Goal: Task Accomplishment & Management: Manage account settings

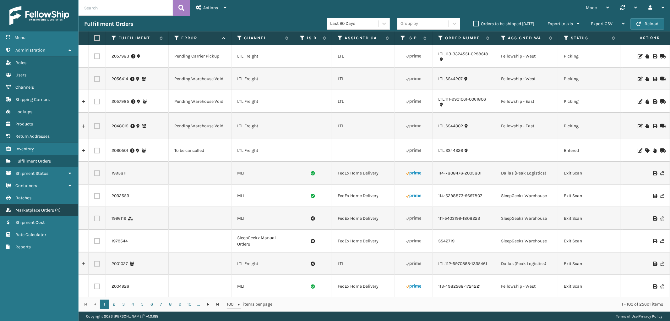
click at [24, 207] on span "Marketplace Orders" at bounding box center [34, 209] width 39 height 5
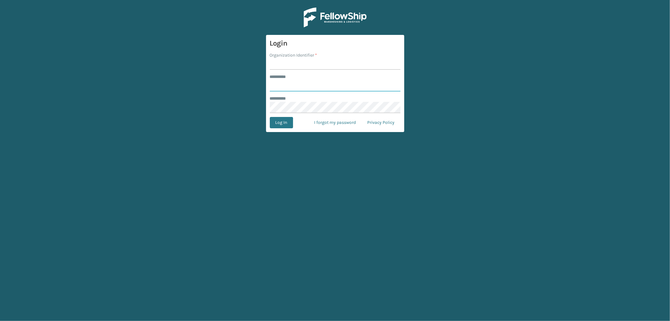
type input "*********"
click at [272, 71] on form "Login Organization Identifier * ******** * ********* ******** * Log In I forgot…" at bounding box center [335, 83] width 138 height 97
click at [277, 63] on input "Organization Identifier *" at bounding box center [335, 63] width 131 height 11
type input "SleepGeekz"
click at [289, 121] on button "Log In" at bounding box center [281, 122] width 23 height 11
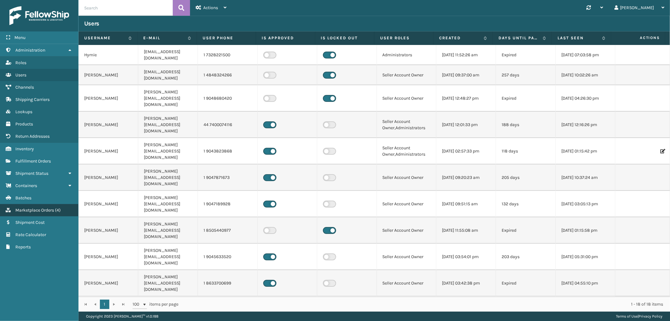
click at [36, 207] on span "Marketplace Orders" at bounding box center [34, 209] width 39 height 5
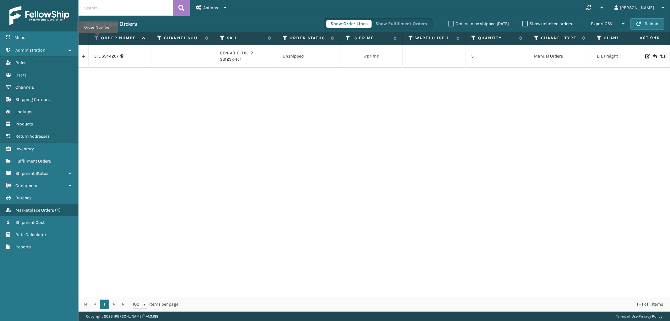
click at [97, 38] on icon at bounding box center [96, 38] width 5 height 6
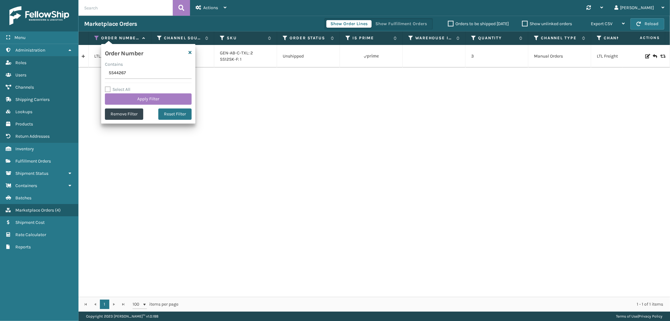
click at [113, 76] on input "SS44267" at bounding box center [148, 73] width 87 height 11
type input "SS44334"
click at [112, 96] on button "Apply Filter" at bounding box center [148, 98] width 87 height 11
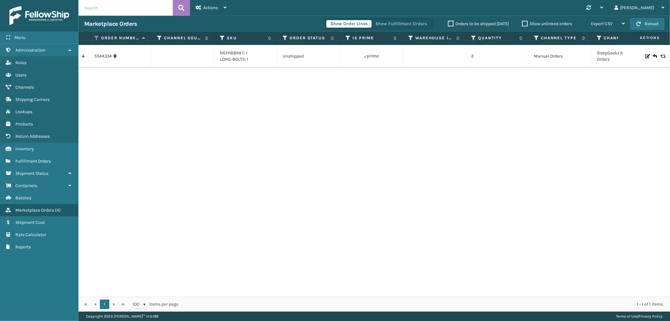
click at [83, 55] on link at bounding box center [84, 56] width 10 height 10
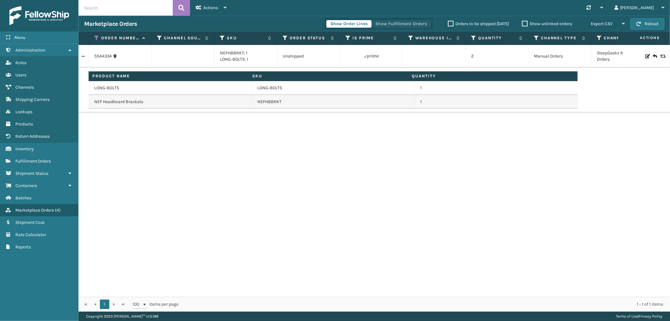
click at [398, 20] on button "Show Fulfillment Orders" at bounding box center [401, 24] width 60 height 8
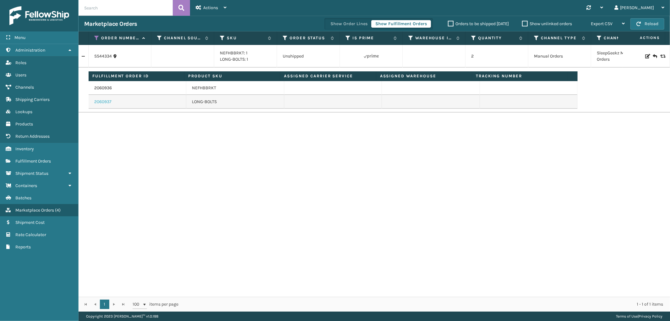
click at [98, 102] on link "2060937" at bounding box center [102, 102] width 17 height 6
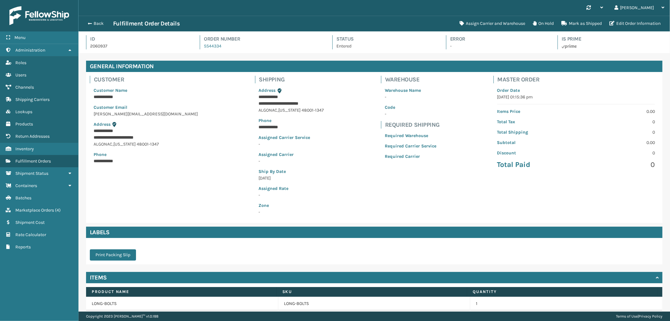
scroll to position [15, 592]
click at [101, 25] on button "Back" at bounding box center [98, 24] width 29 height 6
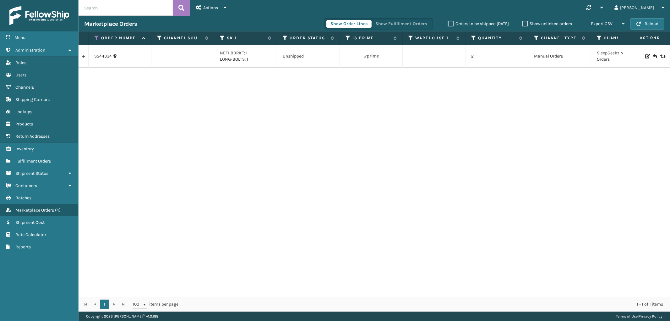
click at [81, 54] on link at bounding box center [84, 56] width 10 height 10
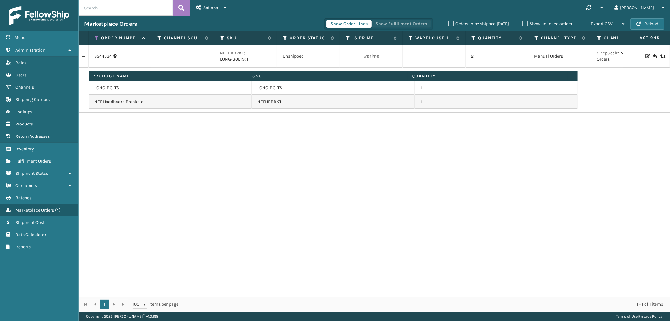
click at [412, 20] on button "Show Fulfillment Orders" at bounding box center [401, 24] width 60 height 8
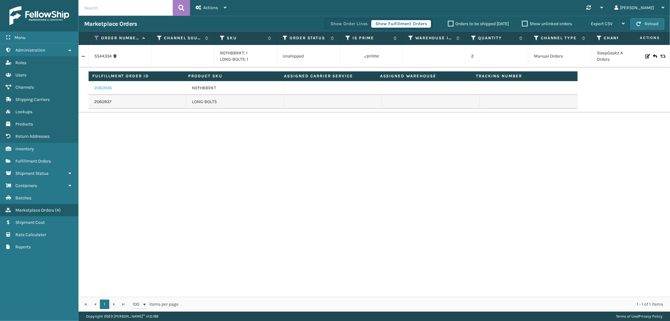
click at [105, 88] on link "2060936" at bounding box center [103, 88] width 18 height 6
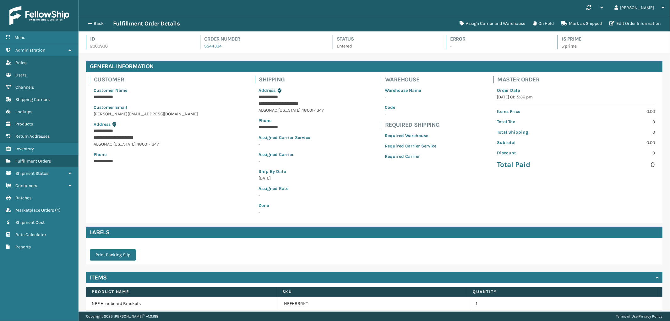
scroll to position [15, 592]
click at [491, 22] on button "Assign Carrier and Warehouse" at bounding box center [492, 23] width 73 height 13
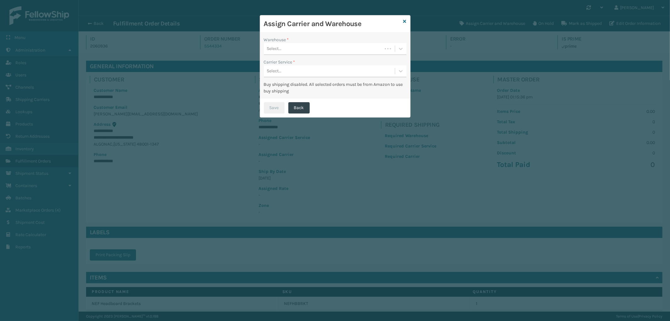
click at [306, 59] on div "Carrier Service *" at bounding box center [335, 62] width 143 height 7
click at [306, 52] on div "Select..." at bounding box center [323, 49] width 118 height 10
click at [302, 60] on div "SleepGeekz Warehouse" at bounding box center [335, 65] width 143 height 12
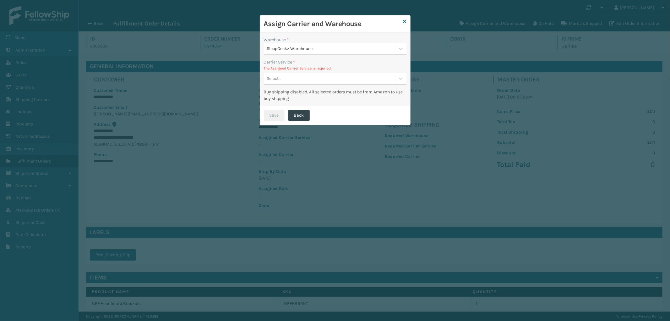
click at [317, 73] on div "Select..." at bounding box center [335, 79] width 143 height 12
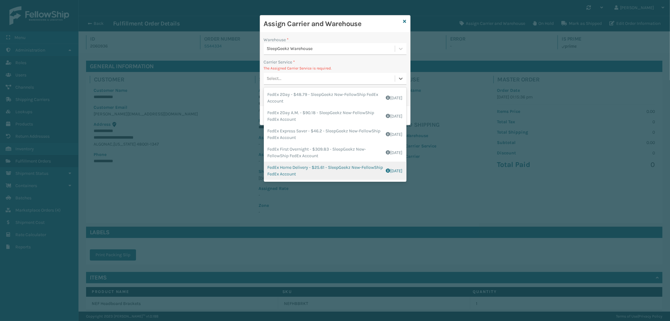
click at [320, 168] on div "FedEx Home Delivery - $25.61 - SleepGeekz New-FellowShip FedEx Account Shipping…" at bounding box center [335, 171] width 143 height 18
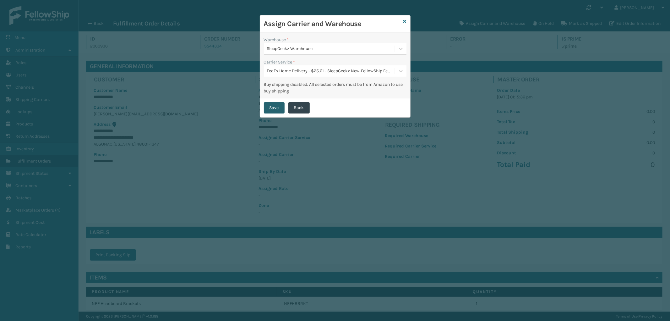
click at [271, 108] on button "Save" at bounding box center [274, 107] width 21 height 11
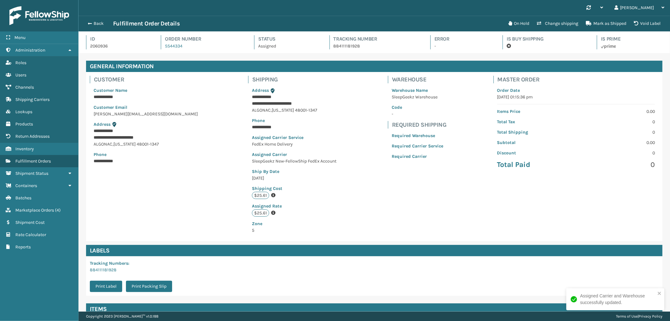
click at [97, 27] on div "Back Fulfillment Order Details" at bounding box center [294, 24] width 420 height 8
click at [94, 24] on button "Back" at bounding box center [98, 24] width 29 height 6
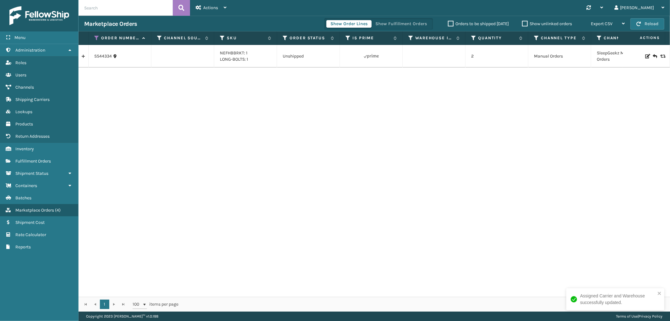
click at [84, 60] on link at bounding box center [84, 56] width 10 height 10
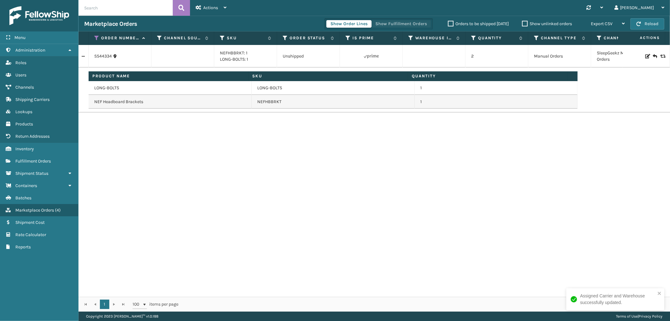
click at [388, 26] on button "Show Fulfillment Orders" at bounding box center [401, 24] width 60 height 8
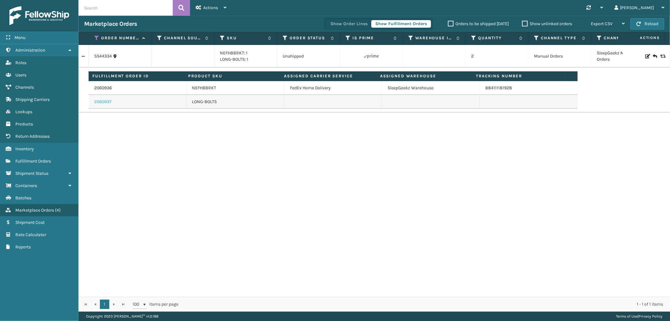
click at [108, 100] on link "2060937" at bounding box center [102, 102] width 17 height 6
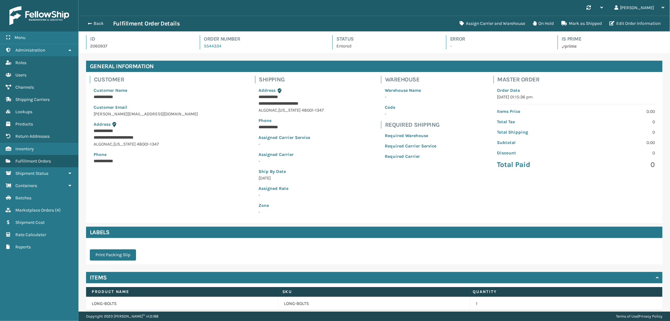
scroll to position [15, 592]
click at [509, 21] on button "Assign Carrier and Warehouse" at bounding box center [492, 23] width 73 height 13
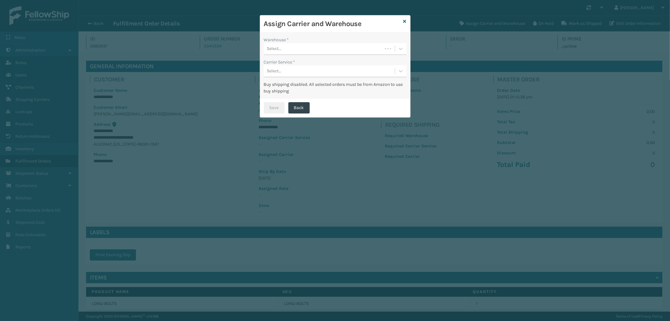
click at [309, 47] on div "Select..." at bounding box center [323, 49] width 118 height 10
click at [298, 64] on div "SleepGeekz Warehouse" at bounding box center [335, 65] width 143 height 12
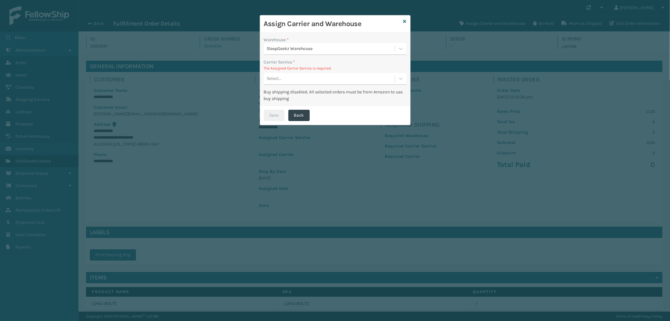
click at [318, 84] on div "Select..." at bounding box center [335, 79] width 143 height 12
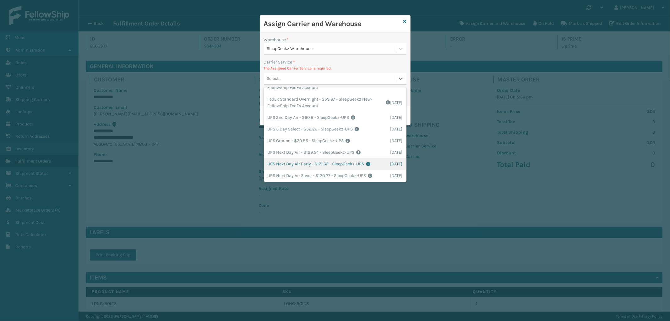
scroll to position [0, 0]
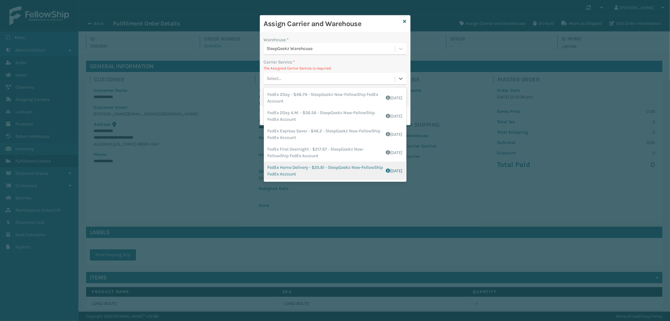
click at [335, 162] on div "FedEx Home Delivery - $25.61 - SleepGeekz New-FellowShip FedEx Account Shipping…" at bounding box center [335, 171] width 143 height 18
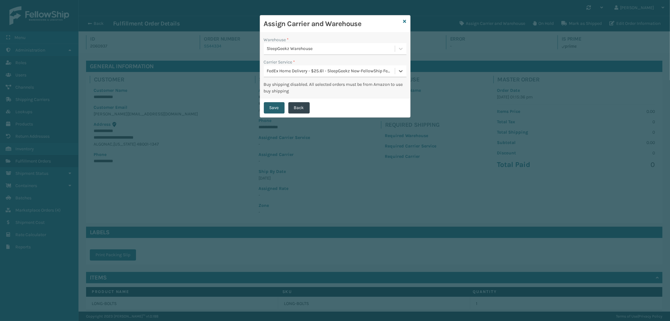
click at [273, 104] on button "Save" at bounding box center [274, 107] width 21 height 11
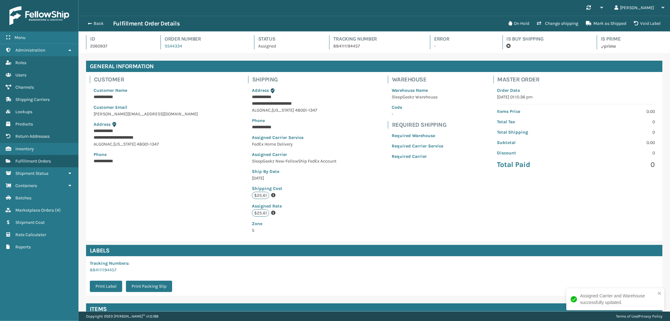
scroll to position [15, 592]
click at [97, 24] on button "Back" at bounding box center [98, 24] width 29 height 6
